Goal: Find specific page/section: Find specific page/section

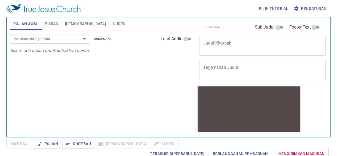
click at [42, 42] on div "Pencarian kidung rohani" at bounding box center [50, 38] width 80 height 9
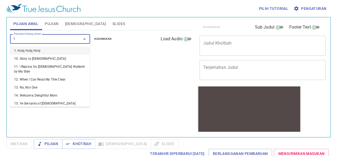
type input "12"
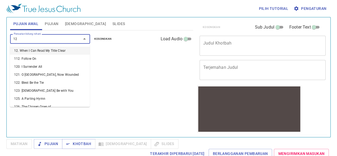
click at [43, 51] on li "12. When I Can Read My Title Clear" at bounding box center [50, 51] width 80 height 8
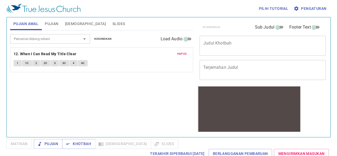
click at [125, 109] on div "Pencarian kidung rohani Pencarian kidung rohani Kosongkan Load Audio Hapus 12. …" at bounding box center [101, 81] width 183 height 102
click at [29, 53] on b "12. When I Can Read My Title Clear" at bounding box center [45, 54] width 63 height 7
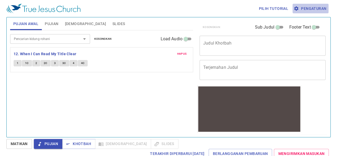
click at [302, 10] on span "Pengaturan" at bounding box center [311, 8] width 32 height 7
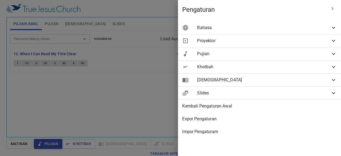
click at [295, 25] on span "Bahasa" at bounding box center [263, 28] width 133 height 6
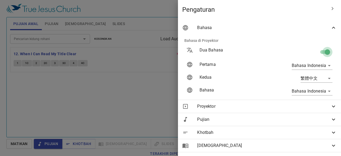
click at [325, 52] on input "checkbox" at bounding box center [327, 53] width 30 height 10
checkbox input "false"
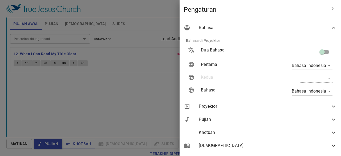
click at [136, 98] on div at bounding box center [170, 78] width 341 height 156
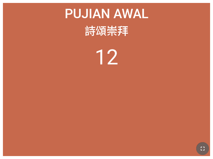
click at [201, 143] on button "button" at bounding box center [202, 148] width 13 height 13
